Goal: Task Accomplishment & Management: Manage account settings

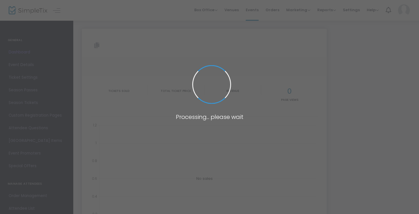
type input "[URL][DOMAIN_NAME][PERSON_NAME]"
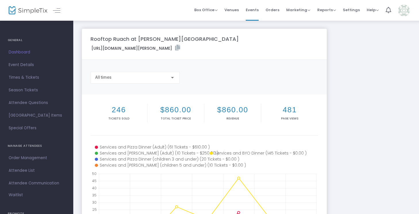
click at [131, 78] on div "All times" at bounding box center [132, 77] width 75 height 5
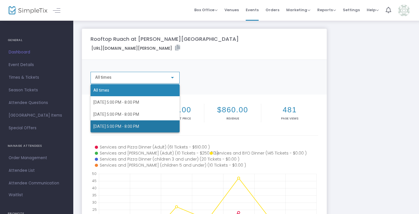
click at [128, 123] on span "[DATE] 5:00 PM - 8:00 PM" at bounding box center [134, 127] width 83 height 12
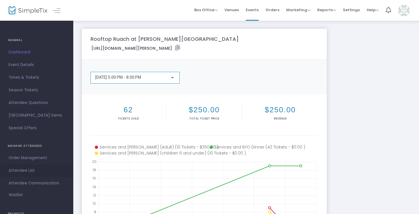
click at [25, 171] on span "Attendee List" at bounding box center [37, 170] width 56 height 7
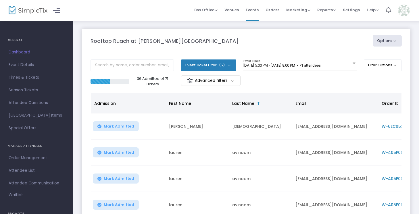
click at [282, 64] on span "[DATE] 5:00 PM - [DATE] 8:00 PM • 71 attendees" at bounding box center [282, 65] width 77 height 4
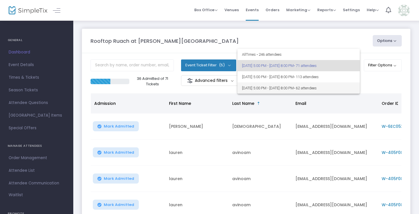
click at [275, 89] on span "[DATE] 5:00 PM - [DATE] 8:00 PM • 62 attendees" at bounding box center [298, 88] width 113 height 11
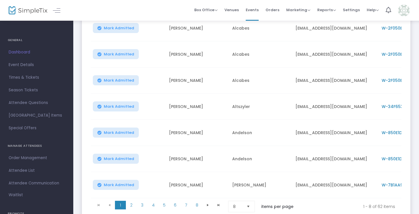
scroll to position [127, 0]
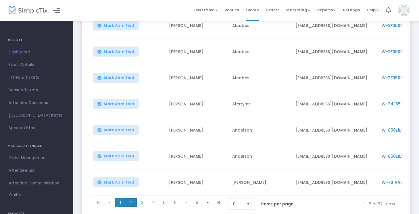
click at [130, 198] on span "2" at bounding box center [131, 202] width 11 height 9
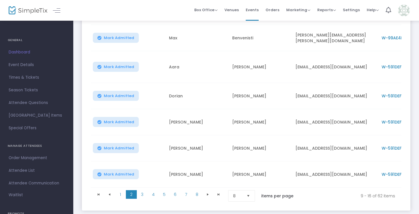
scroll to position [146, 0]
click at [143, 191] on span "3" at bounding box center [142, 195] width 11 height 9
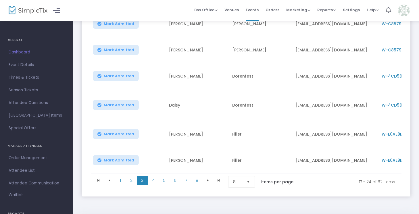
scroll to position [155, 0]
click at [150, 176] on span "4" at bounding box center [153, 180] width 11 height 9
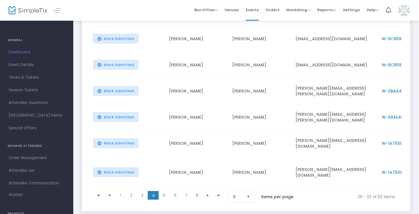
scroll to position [165, 0]
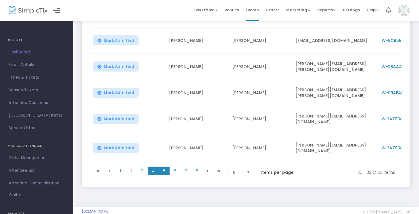
click at [163, 167] on span "5" at bounding box center [164, 171] width 11 height 9
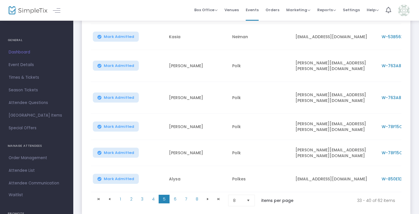
scroll to position [167, 0]
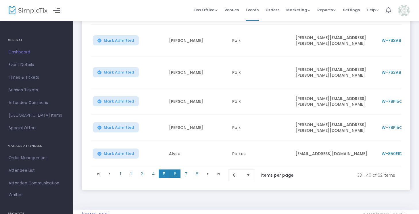
click at [177, 170] on span "6" at bounding box center [175, 174] width 11 height 9
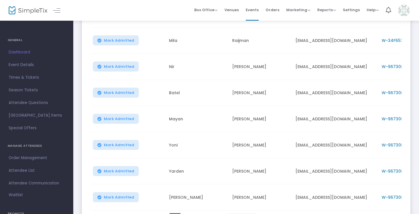
scroll to position [162, 0]
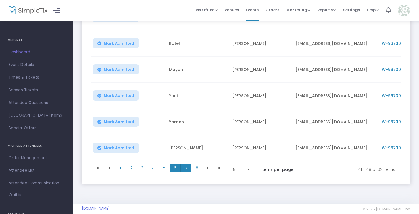
click at [186, 164] on span "7" at bounding box center [186, 168] width 11 height 9
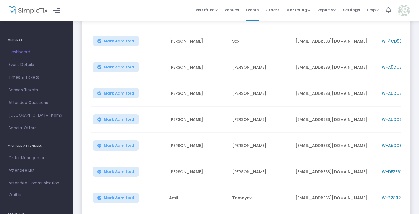
scroll to position [149, 0]
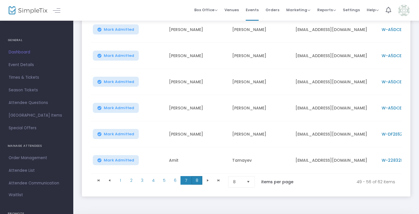
click at [193, 176] on span "8" at bounding box center [197, 180] width 11 height 9
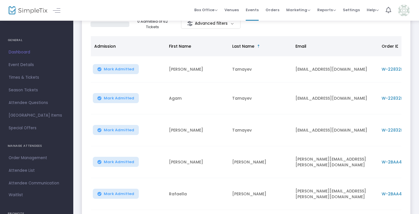
scroll to position [55, 0]
